Goal: Information Seeking & Learning: Learn about a topic

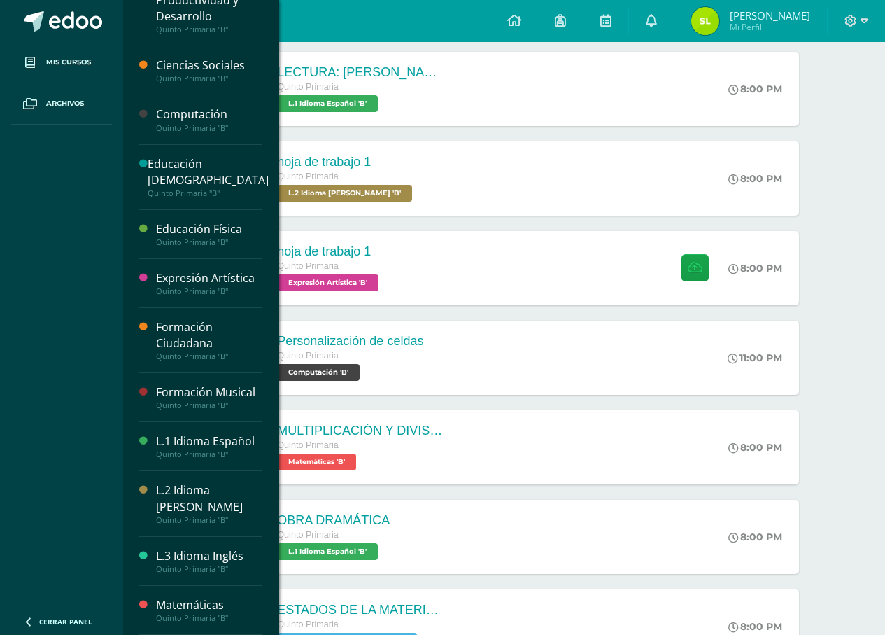
scroll to position [392, 0]
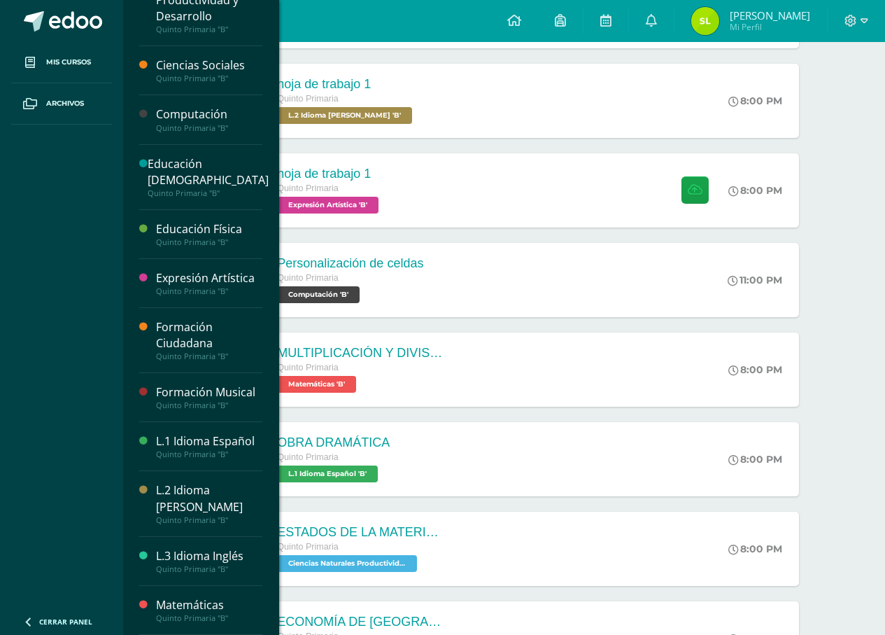
click at [197, 515] on div "Quinto Primaria "B"" at bounding box center [209, 520] width 106 height 10
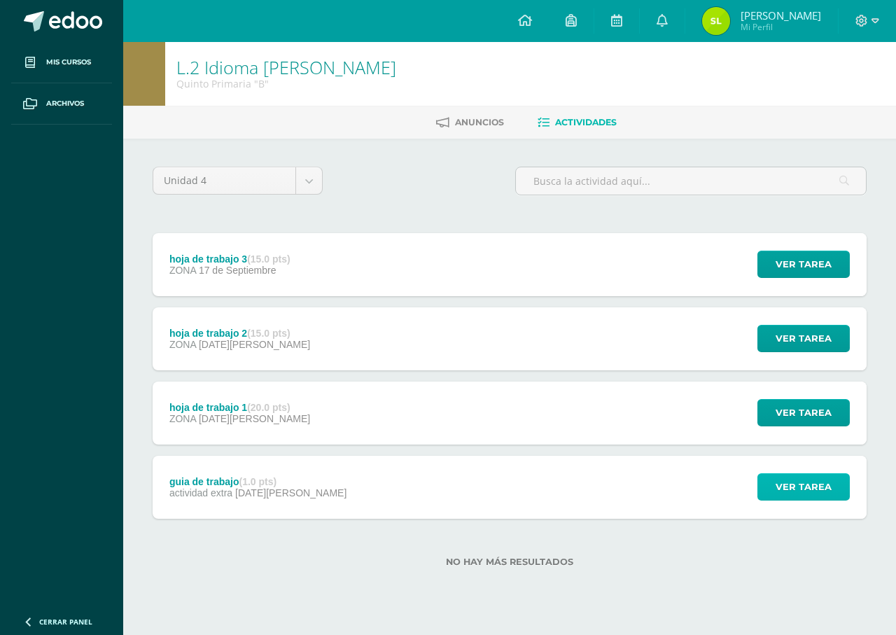
click at [828, 489] on span "Ver tarea" at bounding box center [803, 487] width 56 height 26
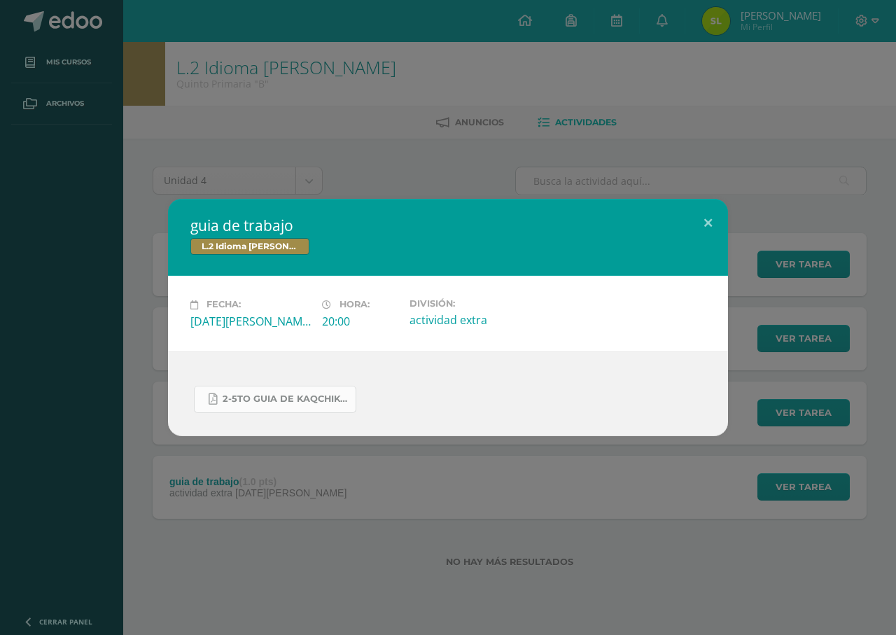
click at [337, 395] on span "2-5to guia de kaqchikel 4ta unidad.pdf" at bounding box center [286, 398] width 126 height 11
click at [71, 99] on div "guia de trabajo L.2 Idioma [PERSON_NAME] Fecha: [DATE][PERSON_NAME] Hora: 20:00…" at bounding box center [448, 317] width 896 height 635
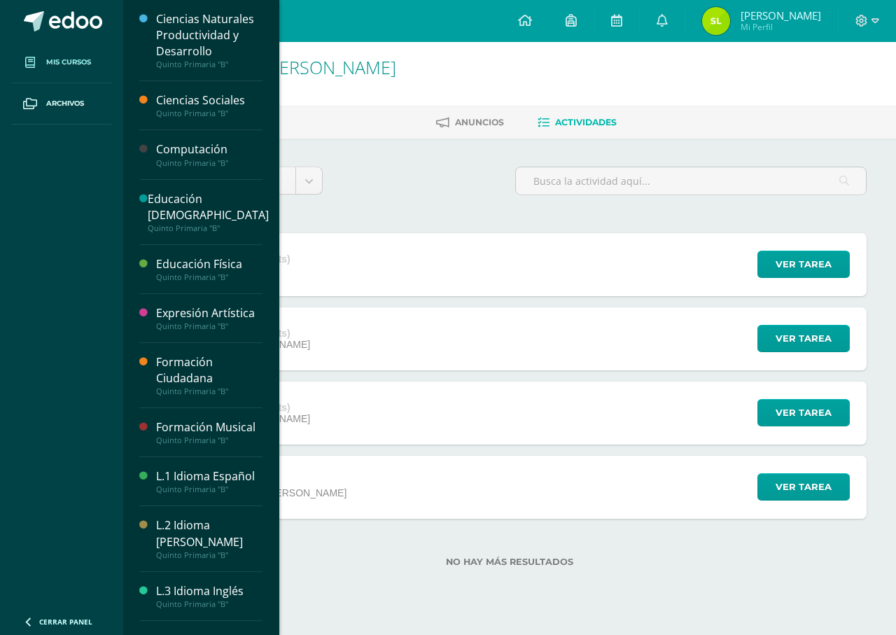
click at [95, 43] on link "Mis cursos" at bounding box center [61, 62] width 101 height 41
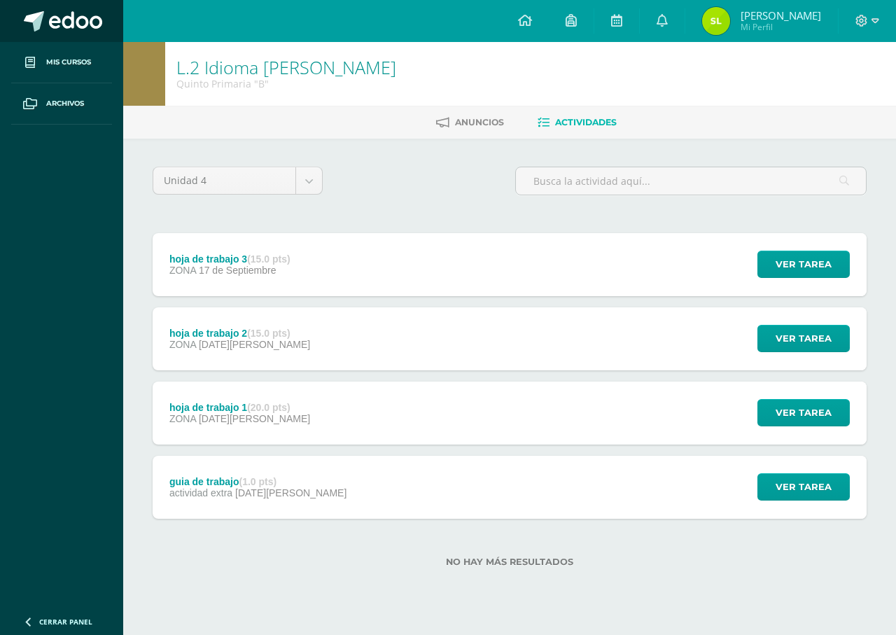
click at [97, 32] on link at bounding box center [61, 21] width 123 height 42
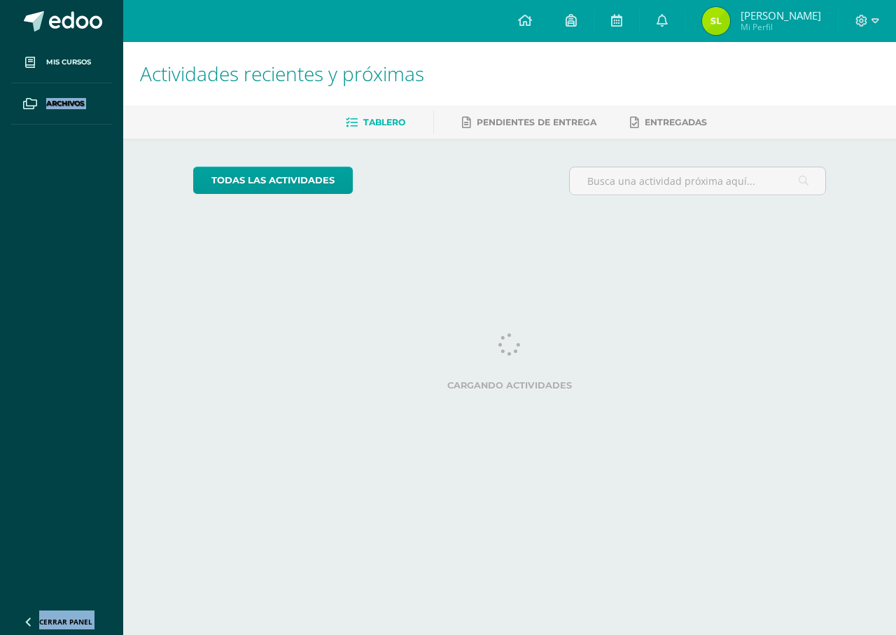
drag, startPoint x: 0, startPoint y: 0, endPoint x: 153, endPoint y: 58, distance: 163.9
click at [136, 57] on body "Mis cursos Archivos Cerrar panel Ciencias Naturales Productividad y Desarrollo …" at bounding box center [448, 117] width 896 height 234
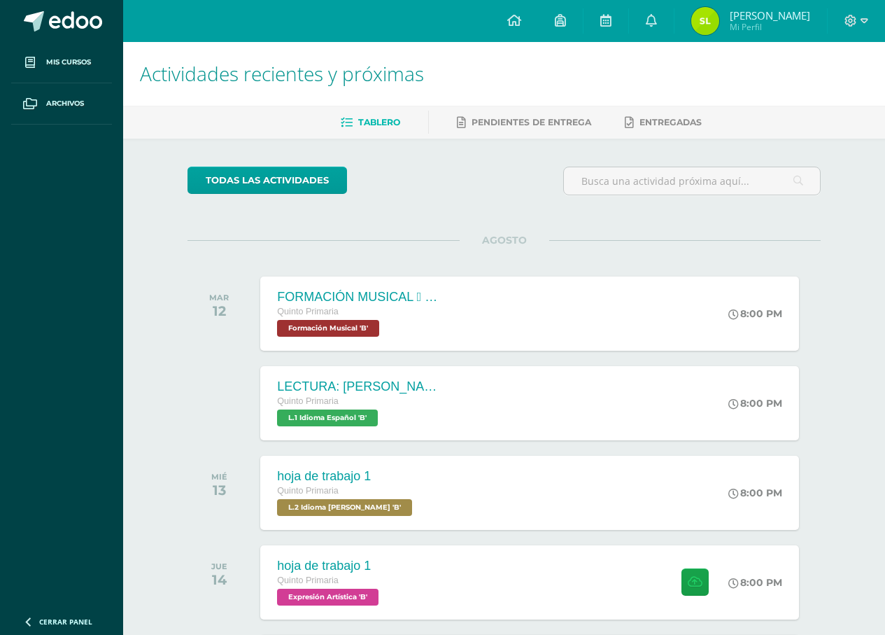
click at [352, 167] on div "todas las Actividades" at bounding box center [316, 187] width 269 height 40
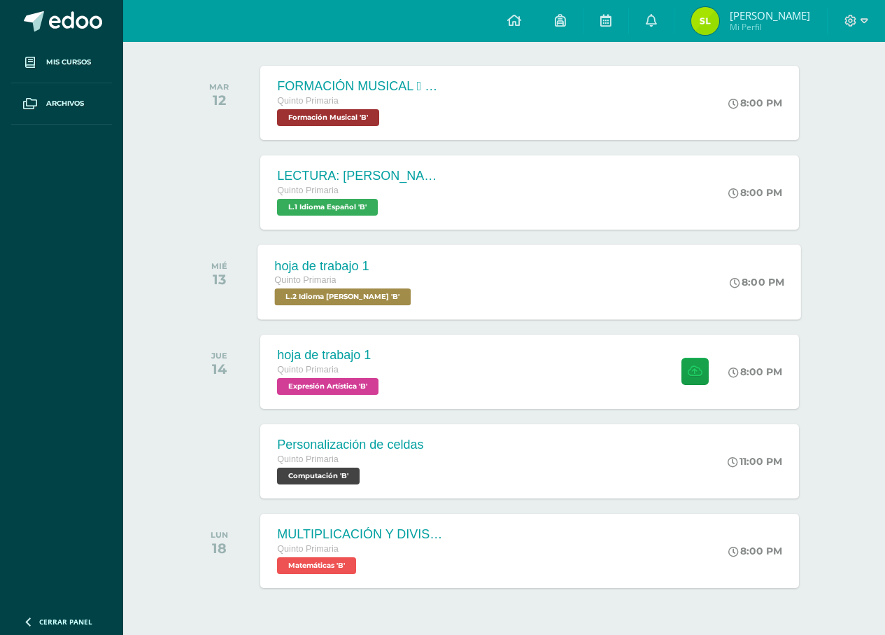
scroll to position [252, 0]
